Goal: Transaction & Acquisition: Book appointment/travel/reservation

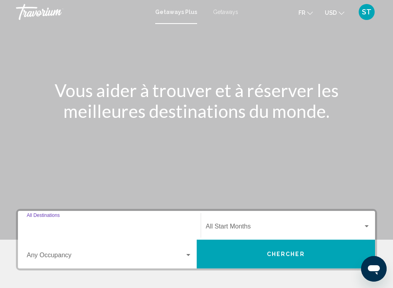
click at [104, 224] on input "Destination All Destinations" at bounding box center [109, 227] width 165 height 7
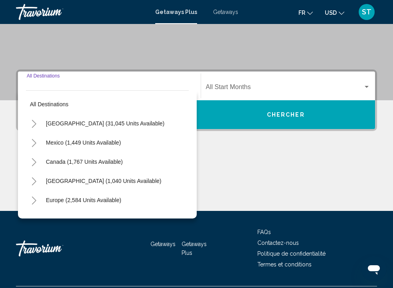
scroll to position [160, 0]
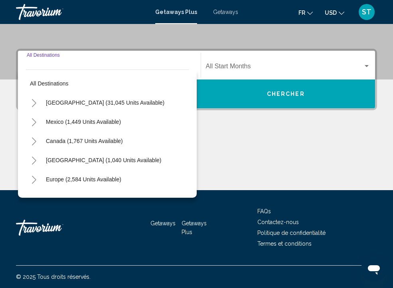
click at [34, 179] on icon "Toggle Europe (2,584 units available)" at bounding box center [34, 180] width 6 height 8
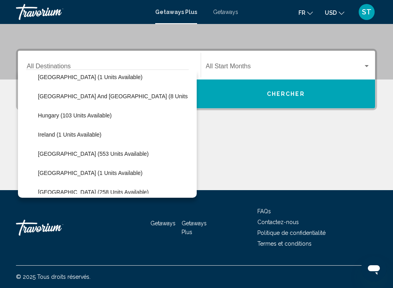
scroll to position [240, 0]
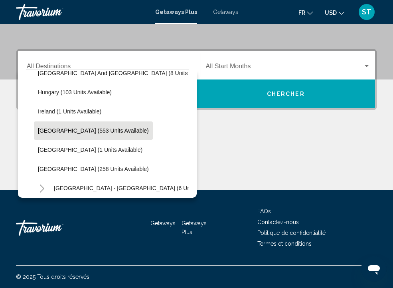
click at [67, 130] on span "Italy (553 units available)" at bounding box center [93, 130] width 111 height 6
type input "**********"
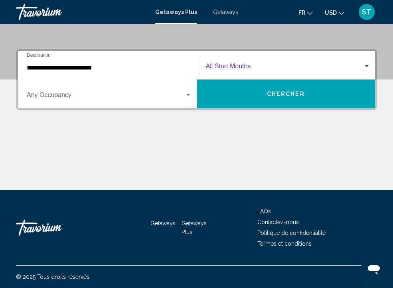
click at [254, 67] on span "Search widget" at bounding box center [285, 67] width 158 height 7
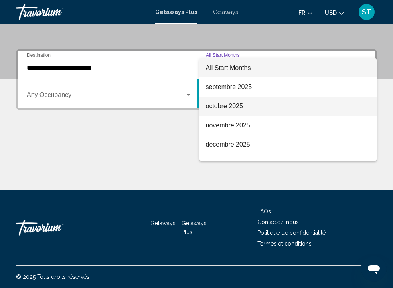
click at [237, 106] on span "octobre 2025" at bounding box center [288, 106] width 165 height 19
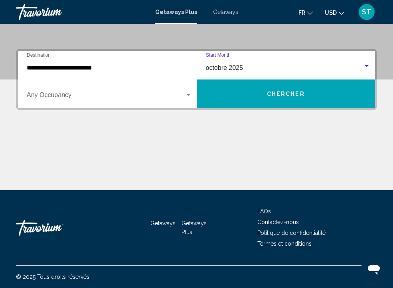
click at [256, 96] on button "Chercher" at bounding box center [286, 93] width 179 height 29
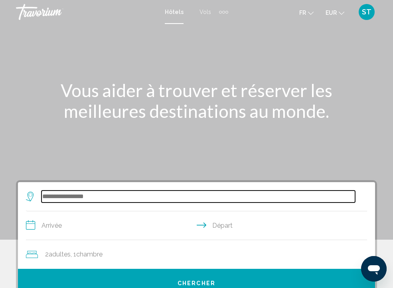
click at [82, 194] on input "Search widget" at bounding box center [198, 196] width 314 height 12
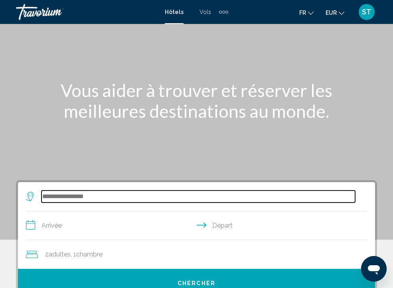
scroll to position [154, 0]
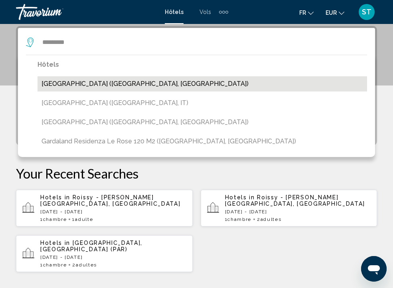
click at [122, 87] on button "[GEOGRAPHIC_DATA] ([GEOGRAPHIC_DATA], [GEOGRAPHIC_DATA])" at bounding box center [201, 83] width 329 height 15
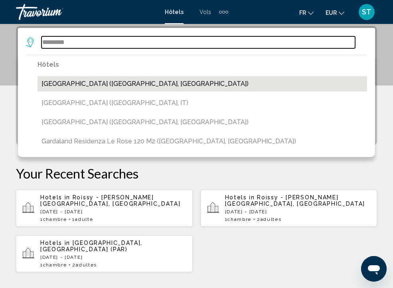
type input "**********"
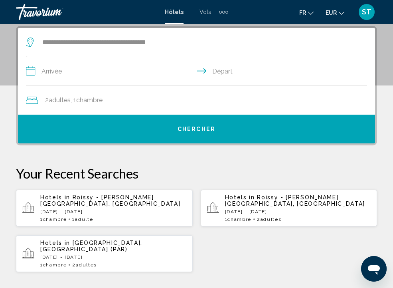
click at [156, 71] on input "**********" at bounding box center [198, 72] width 344 height 31
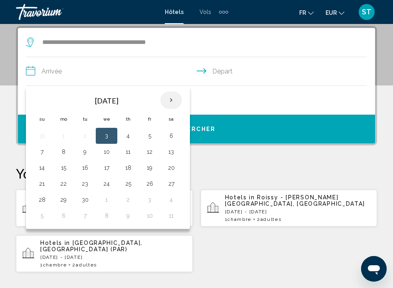
click at [172, 99] on th "Next month" at bounding box center [171, 100] width 22 height 18
click at [61, 183] on button "20" at bounding box center [63, 183] width 13 height 11
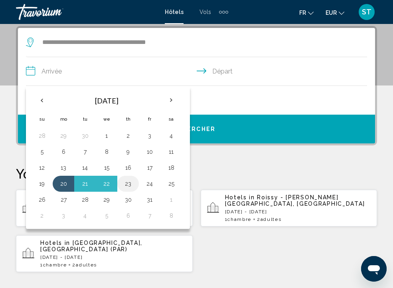
click at [125, 183] on button "23" at bounding box center [128, 183] width 13 height 11
type input "**********"
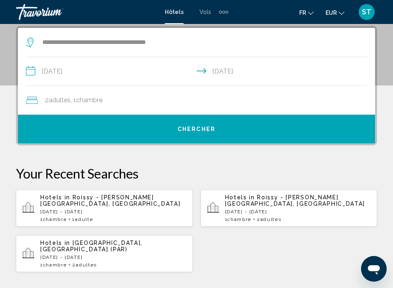
click at [110, 100] on div "2 Adulte Adultes , 1 Chambre pièces" at bounding box center [200, 100] width 349 height 11
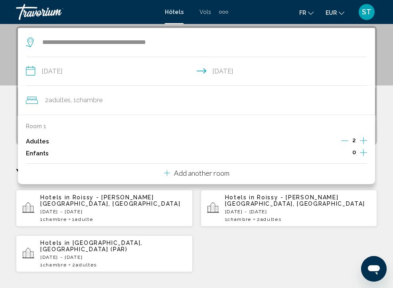
click at [363, 140] on icon "Increment adults" at bounding box center [363, 141] width 7 height 10
click at [345, 141] on icon "Decrement adults" at bounding box center [344, 140] width 7 height 7
click at [363, 153] on icon "Increment children" at bounding box center [363, 153] width 7 height 10
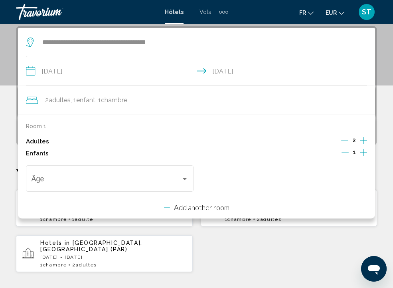
click at [363, 153] on icon "Increment children" at bounding box center [363, 153] width 7 height 10
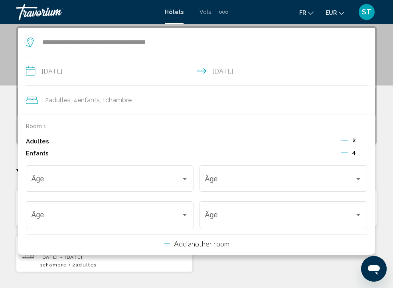
click at [344, 153] on icon "Decrement children" at bounding box center [344, 152] width 7 height 7
click at [363, 140] on icon "Increment adults" at bounding box center [363, 141] width 7 height 10
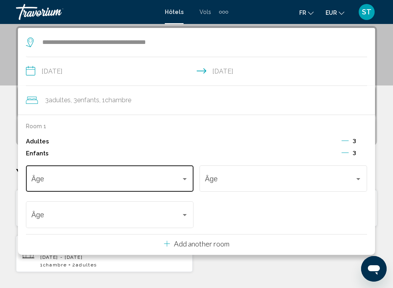
click at [179, 178] on div "Âge" at bounding box center [110, 177] width 157 height 28
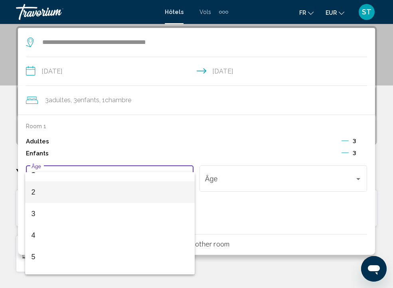
scroll to position [35, 0]
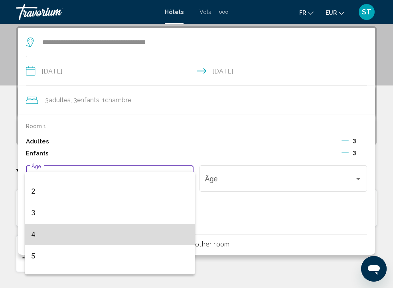
click at [152, 233] on span "4" at bounding box center [110, 234] width 157 height 22
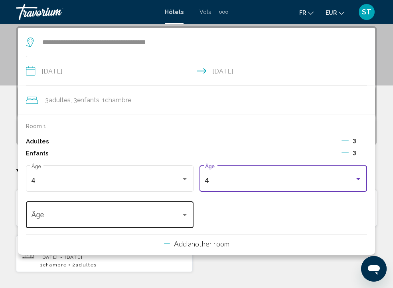
click at [173, 221] on span "Travelers: 3 adults, 3 children" at bounding box center [107, 217] width 150 height 8
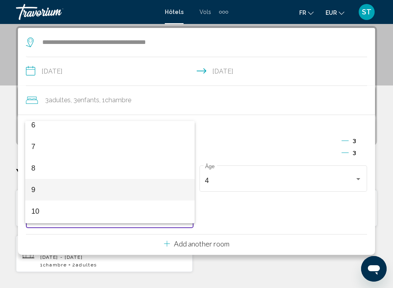
scroll to position [151, 0]
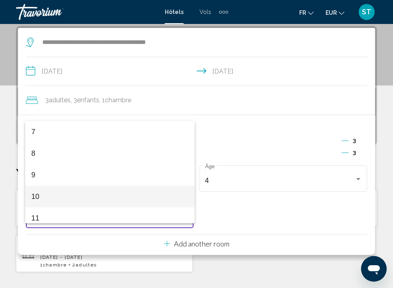
click at [173, 192] on span "10" at bounding box center [110, 196] width 157 height 22
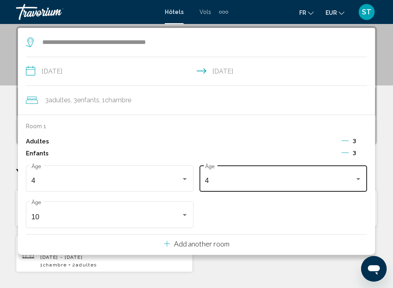
click at [227, 184] on div "4" at bounding box center [280, 180] width 150 height 8
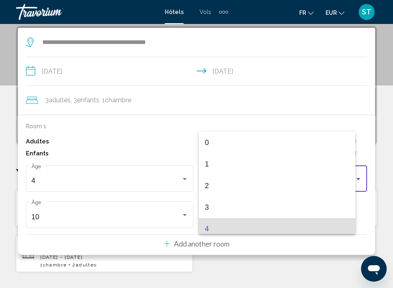
scroll to position [46, 0]
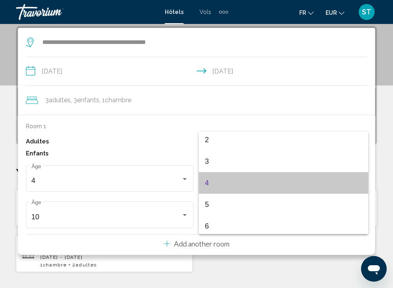
click at [221, 182] on span "4" at bounding box center [283, 183] width 157 height 22
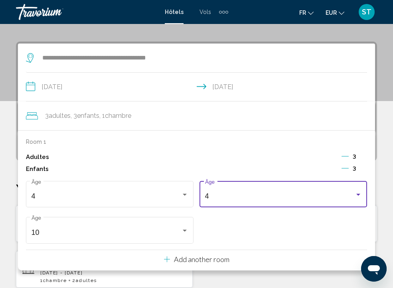
scroll to position [133, 0]
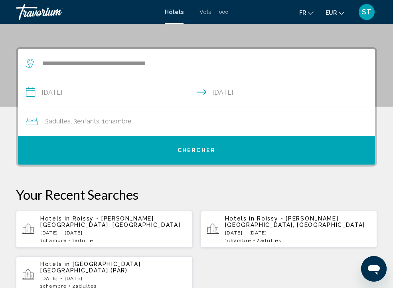
click at [227, 147] on button "Chercher" at bounding box center [196, 150] width 357 height 29
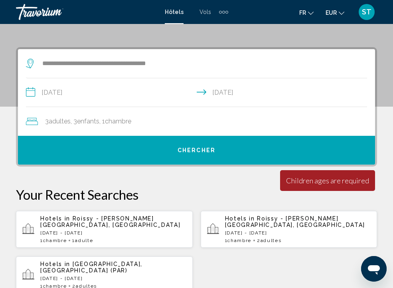
click at [202, 120] on div "3 Adulte Adultes , 3 Enfant Enfants , 1 Chambre pièces" at bounding box center [200, 121] width 349 height 11
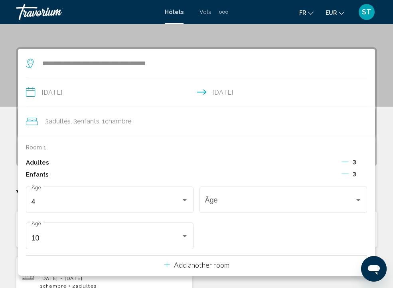
scroll to position [154, 0]
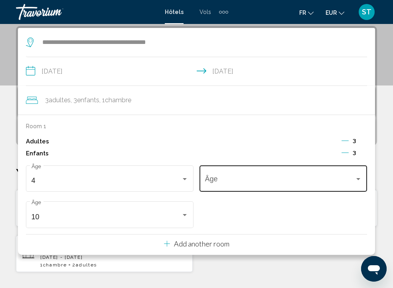
click at [228, 176] on div "Âge" at bounding box center [283, 177] width 157 height 28
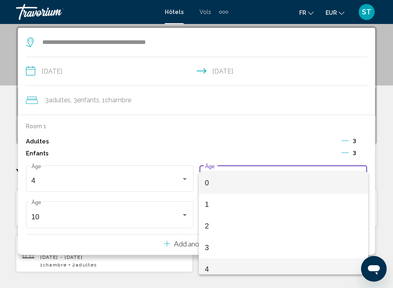
click at [220, 262] on span "4" at bounding box center [283, 269] width 157 height 22
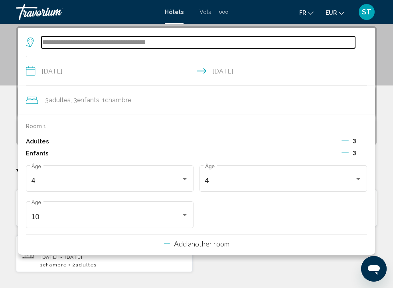
click at [347, 46] on input "**********" at bounding box center [198, 42] width 314 height 12
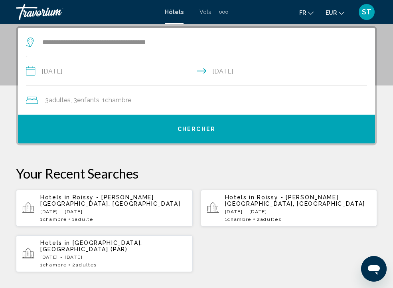
click at [270, 127] on button "Chercher" at bounding box center [196, 128] width 357 height 29
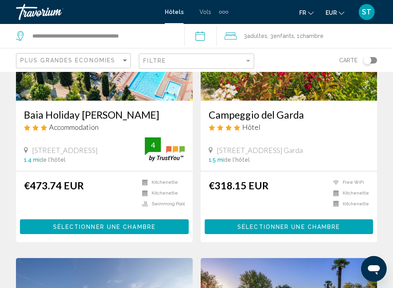
scroll to position [698, 0]
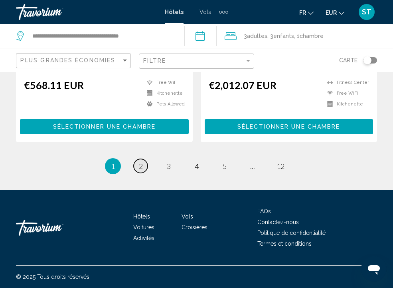
click at [140, 166] on span "2" at bounding box center [141, 166] width 4 height 9
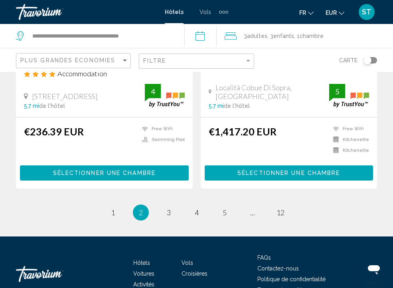
scroll to position [1656, 0]
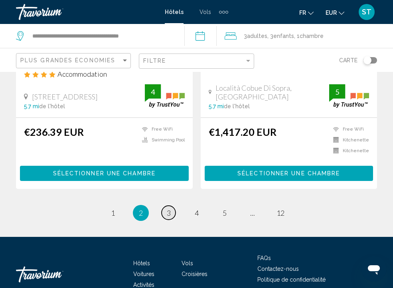
click at [168, 208] on span "3" at bounding box center [169, 212] width 4 height 9
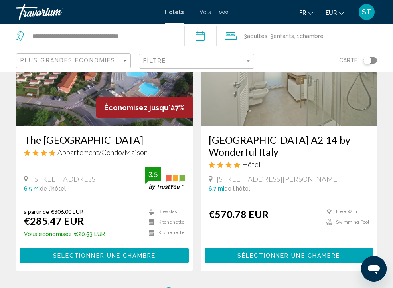
scroll to position [1545, 0]
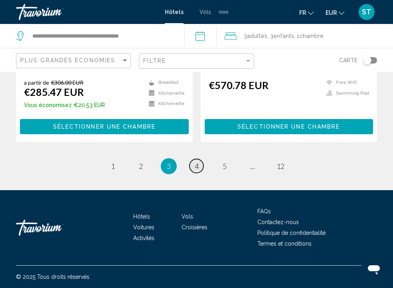
click at [196, 166] on span "4" at bounding box center [197, 166] width 4 height 9
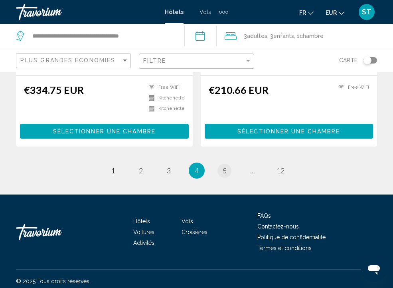
scroll to position [1650, 0]
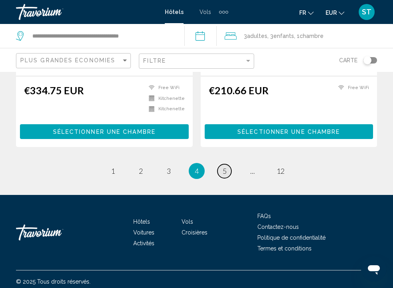
click at [223, 166] on span "5" at bounding box center [225, 170] width 4 height 9
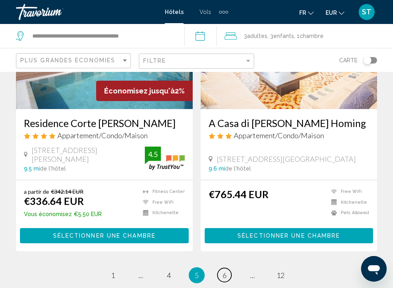
scroll to position [1581, 0]
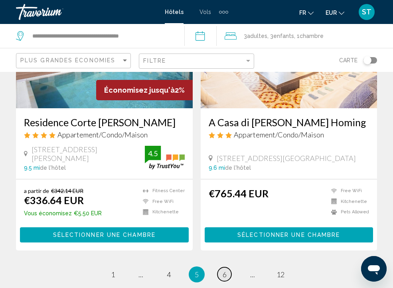
click at [223, 270] on span "6" at bounding box center [225, 274] width 4 height 9
